Goal: Use online tool/utility: Utilize a website feature to perform a specific function

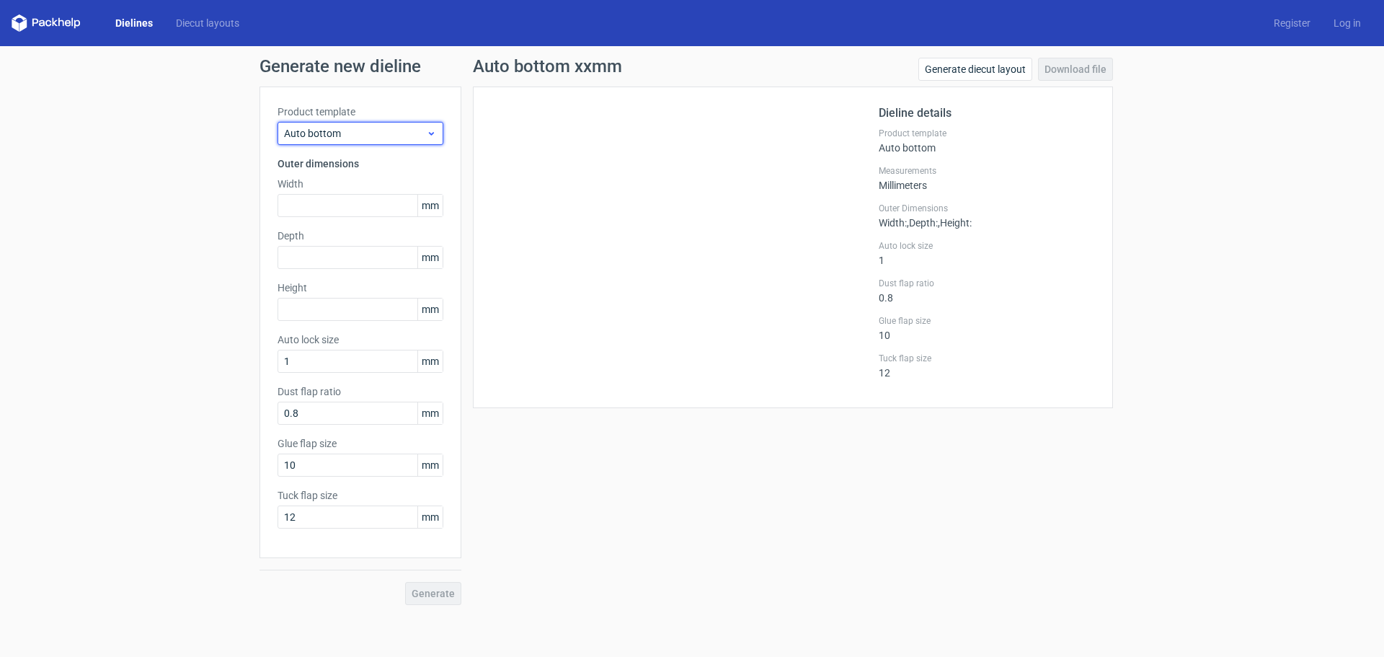
click at [330, 134] on span "Auto bottom" at bounding box center [355, 133] width 142 height 14
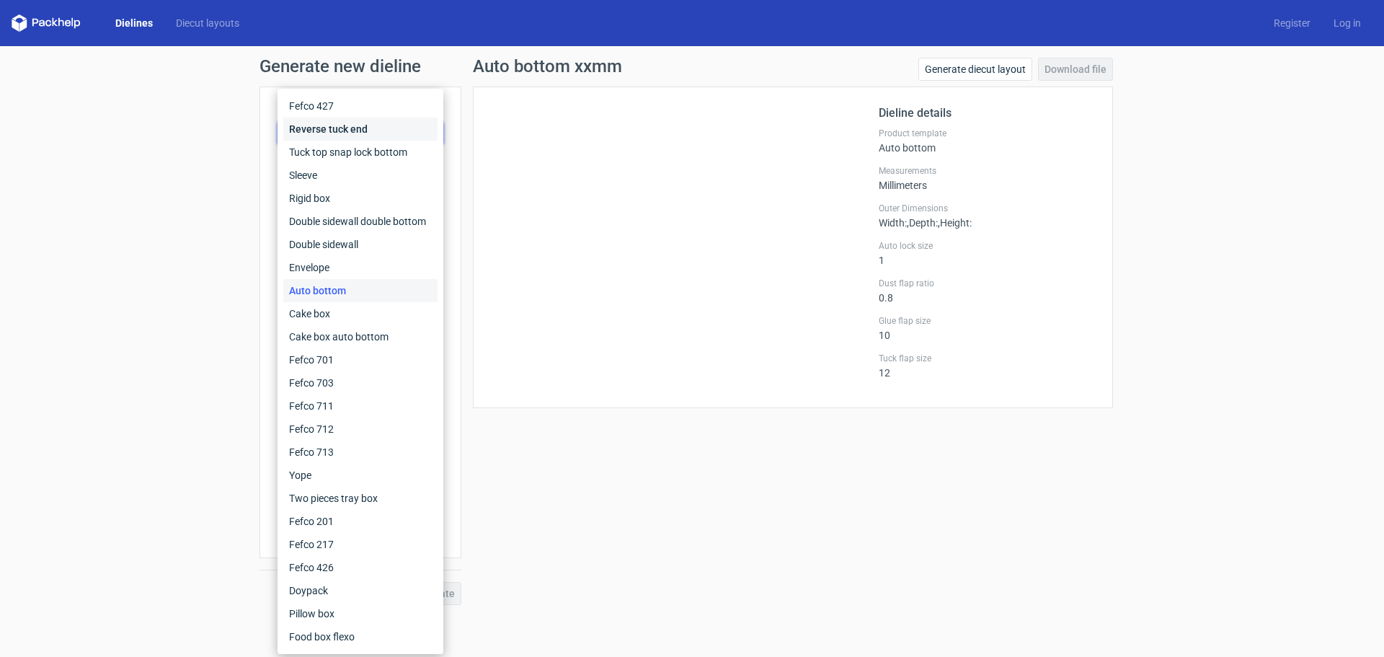
click at [337, 132] on div "Reverse tuck end" at bounding box center [360, 128] width 154 height 23
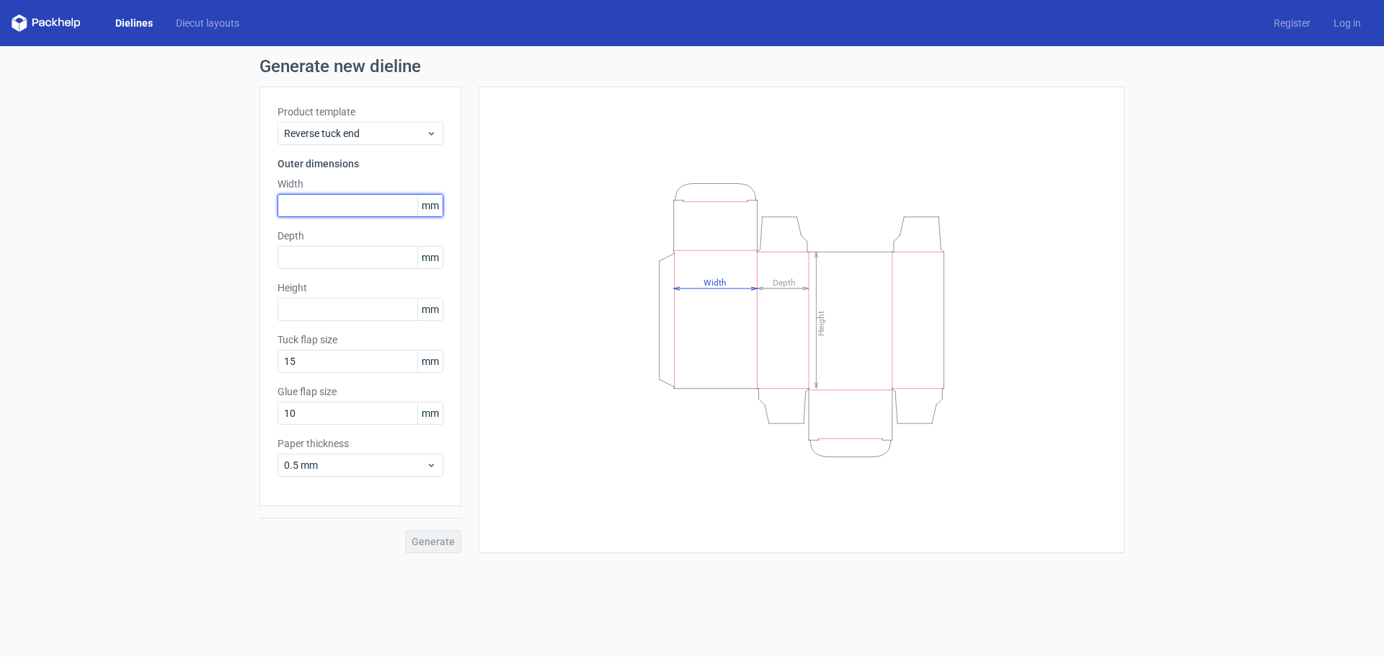
click at [339, 208] on input "text" at bounding box center [360, 205] width 166 height 23
type input "75"
type input "50"
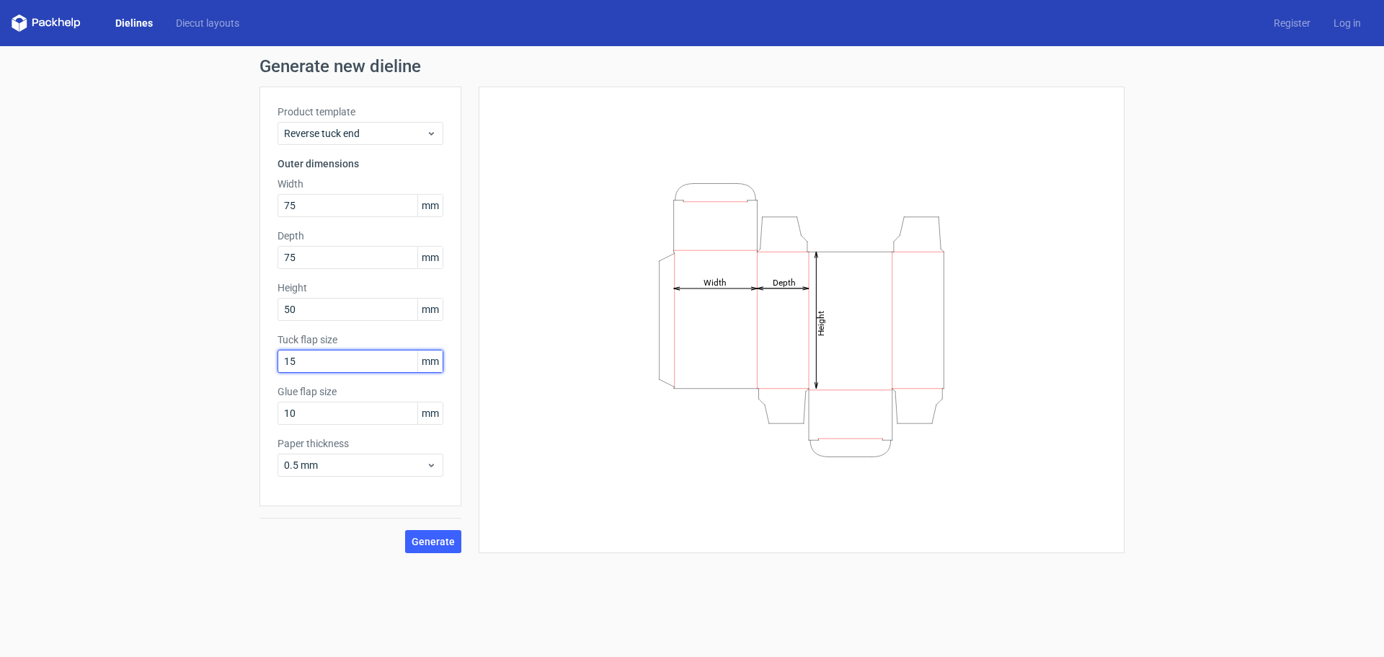
click at [312, 366] on input "15" at bounding box center [360, 361] width 166 height 23
type input "1"
type input "20"
click at [303, 406] on input "10" at bounding box center [360, 412] width 166 height 23
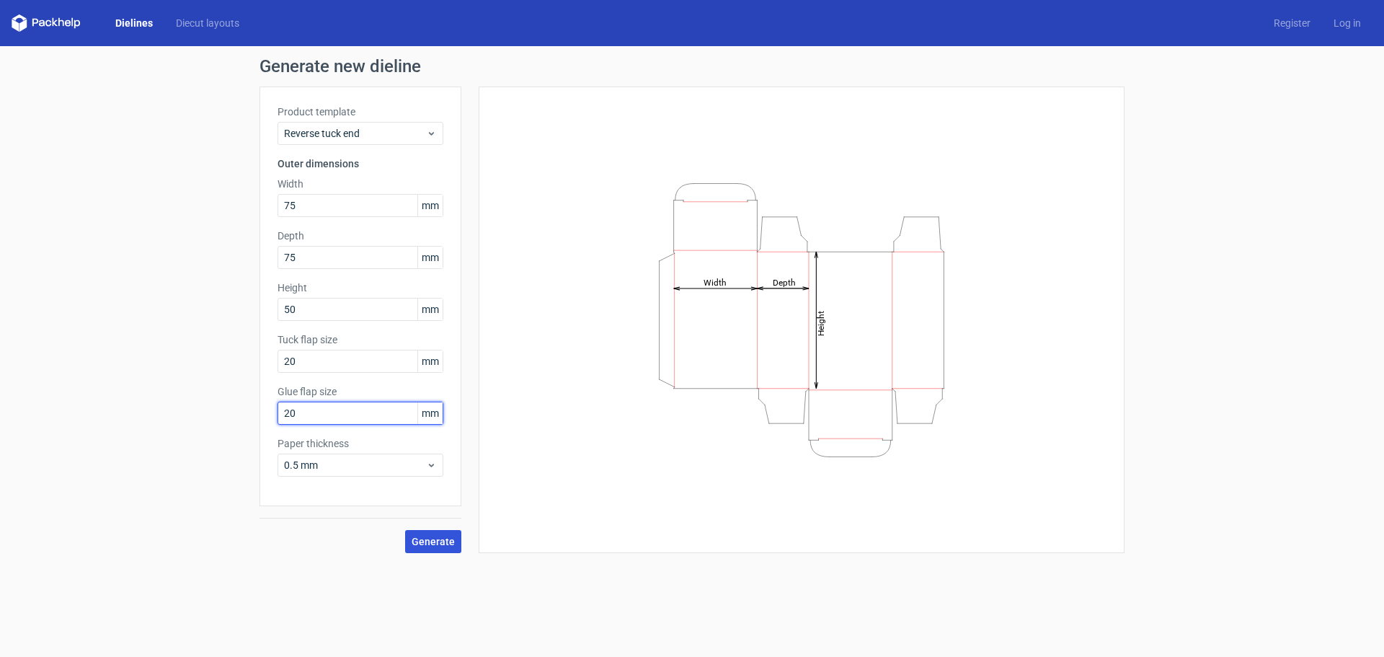
type input "20"
click at [445, 543] on span "Generate" at bounding box center [433, 541] width 43 height 10
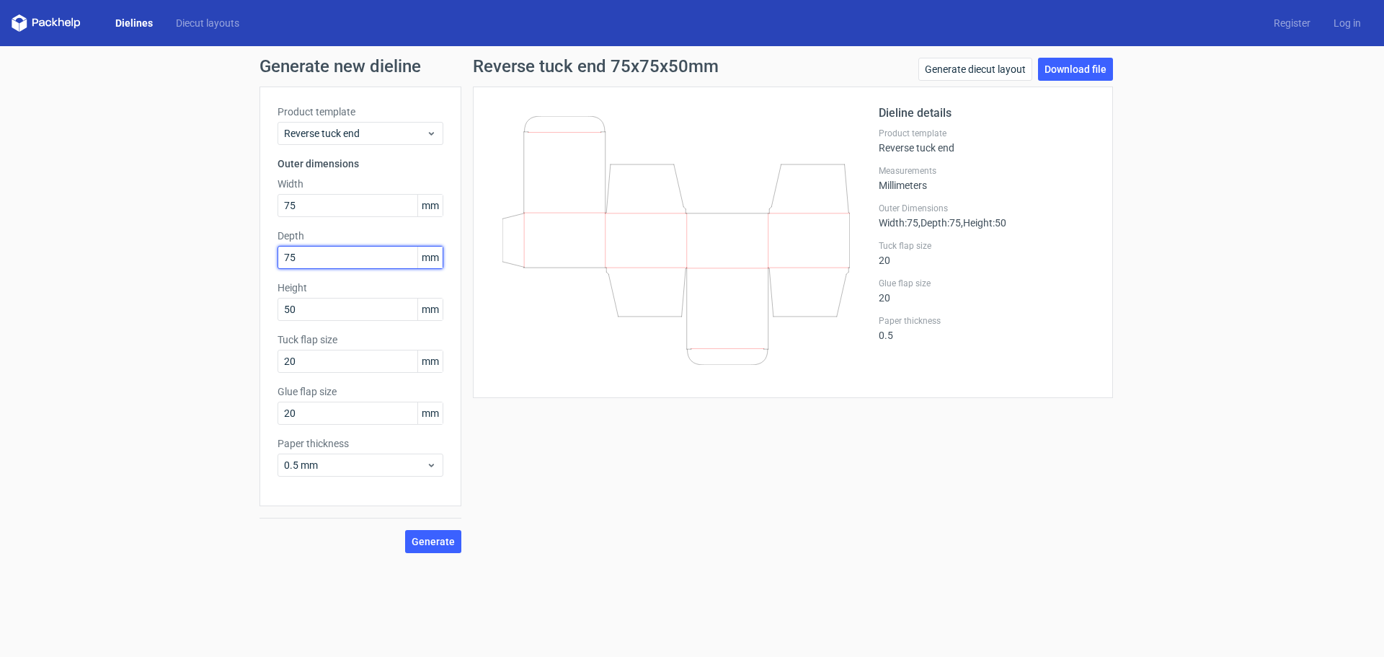
click at [308, 259] on input "75" at bounding box center [360, 257] width 166 height 23
type input "50"
type input "75"
click at [434, 533] on button "Generate" at bounding box center [433, 541] width 56 height 23
